Goal: Transaction & Acquisition: Purchase product/service

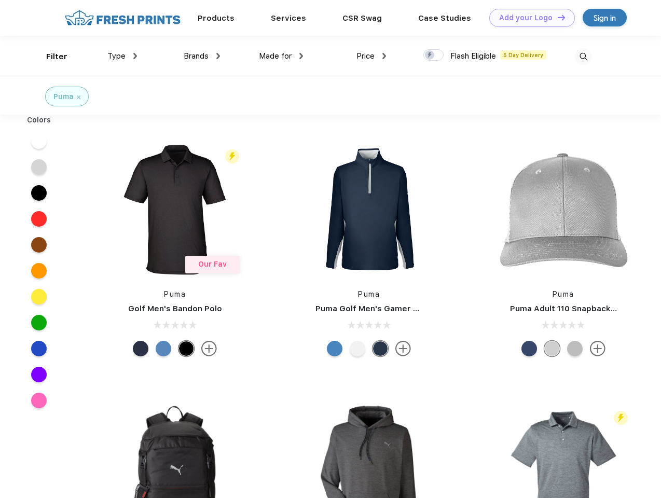
click at [528, 18] on link "Add your Logo Design Tool" at bounding box center [532, 18] width 86 height 18
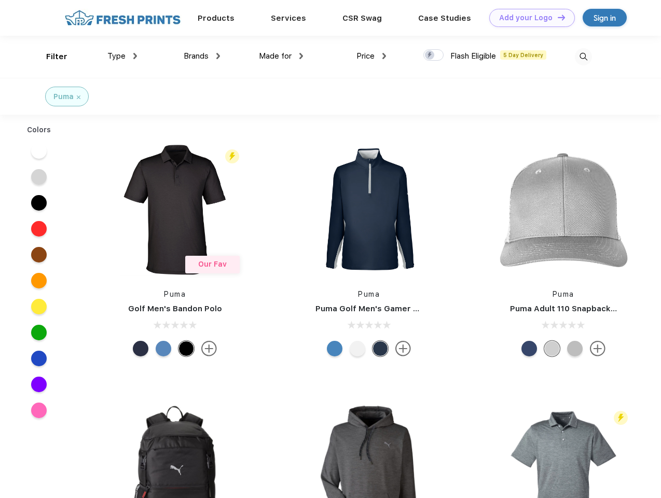
click at [0, 0] on div "Design Tool" at bounding box center [0, 0] width 0 height 0
click at [557, 17] on link "Add your Logo Design Tool" at bounding box center [532, 18] width 86 height 18
click at [50, 57] on div "Filter" at bounding box center [56, 57] width 21 height 12
click at [122, 56] on span "Type" at bounding box center [116, 55] width 18 height 9
click at [202, 56] on span "Brands" at bounding box center [196, 55] width 25 height 9
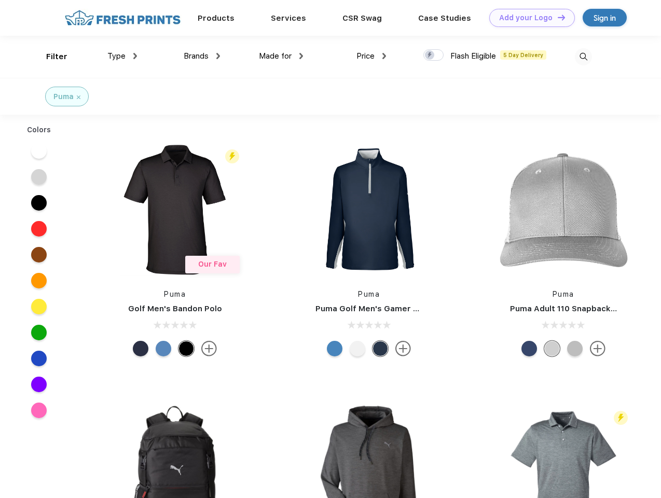
click at [281, 56] on span "Made for" at bounding box center [275, 55] width 33 height 9
click at [371, 56] on span "Price" at bounding box center [365, 55] width 18 height 9
click at [434, 56] on div at bounding box center [433, 54] width 20 height 11
click at [430, 56] on input "checkbox" at bounding box center [426, 52] width 7 height 7
click at [583, 57] on img at bounding box center [583, 56] width 17 height 17
